Goal: Communication & Community: Answer question/provide support

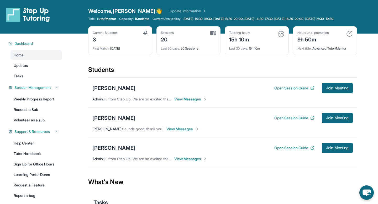
click at [222, 76] on div "Students" at bounding box center [222, 72] width 269 height 12
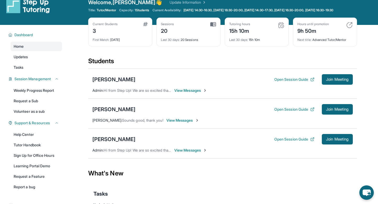
scroll to position [10, 0]
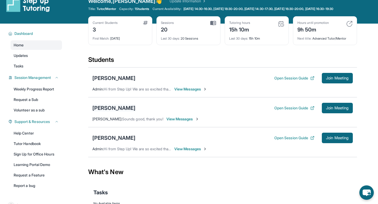
click at [111, 109] on div "[PERSON_NAME]" at bounding box center [113, 107] width 43 height 7
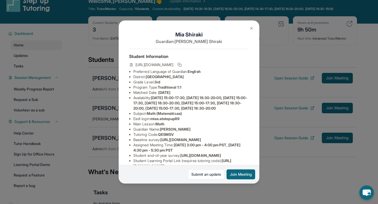
click at [252, 29] on img at bounding box center [251, 28] width 4 height 4
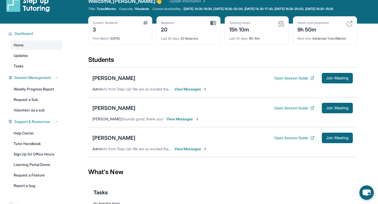
click at [134, 121] on span "Sounds good, thank you!" at bounding box center [142, 119] width 41 height 4
click at [178, 121] on span "View Messages" at bounding box center [182, 119] width 33 height 5
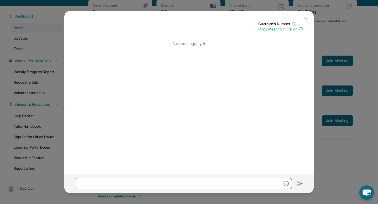
scroll to position [31, 0]
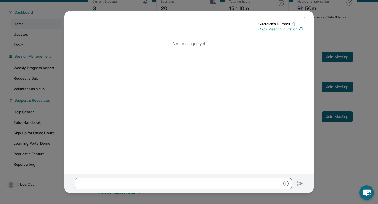
click at [304, 17] on img at bounding box center [306, 19] width 4 height 4
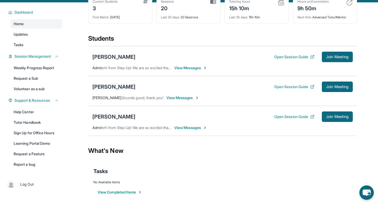
click at [109, 90] on div "[PERSON_NAME]" at bounding box center [113, 86] width 43 height 7
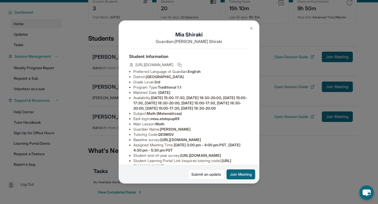
click at [243, 121] on li "Eedi login : mias.atstepup89" at bounding box center [190, 118] width 115 height 5
click at [241, 176] on button "Join Meeting" at bounding box center [240, 175] width 29 height 10
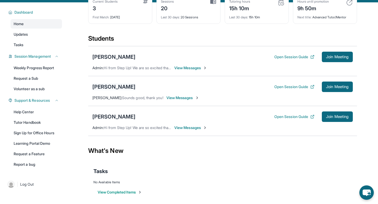
click at [105, 91] on div "[PERSON_NAME]" at bounding box center [113, 86] width 43 height 7
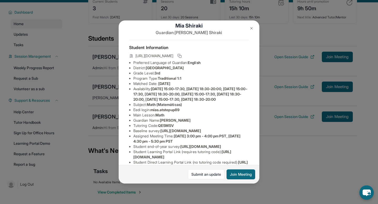
scroll to position [9, 0]
drag, startPoint x: 153, startPoint y: 115, endPoint x: 206, endPoint y: 115, distance: 52.5
click at [206, 113] on li "Eedi login : mias.atstepup89" at bounding box center [190, 110] width 115 height 5
copy span "mias.atstepup89"
